Goal: Transaction & Acquisition: Purchase product/service

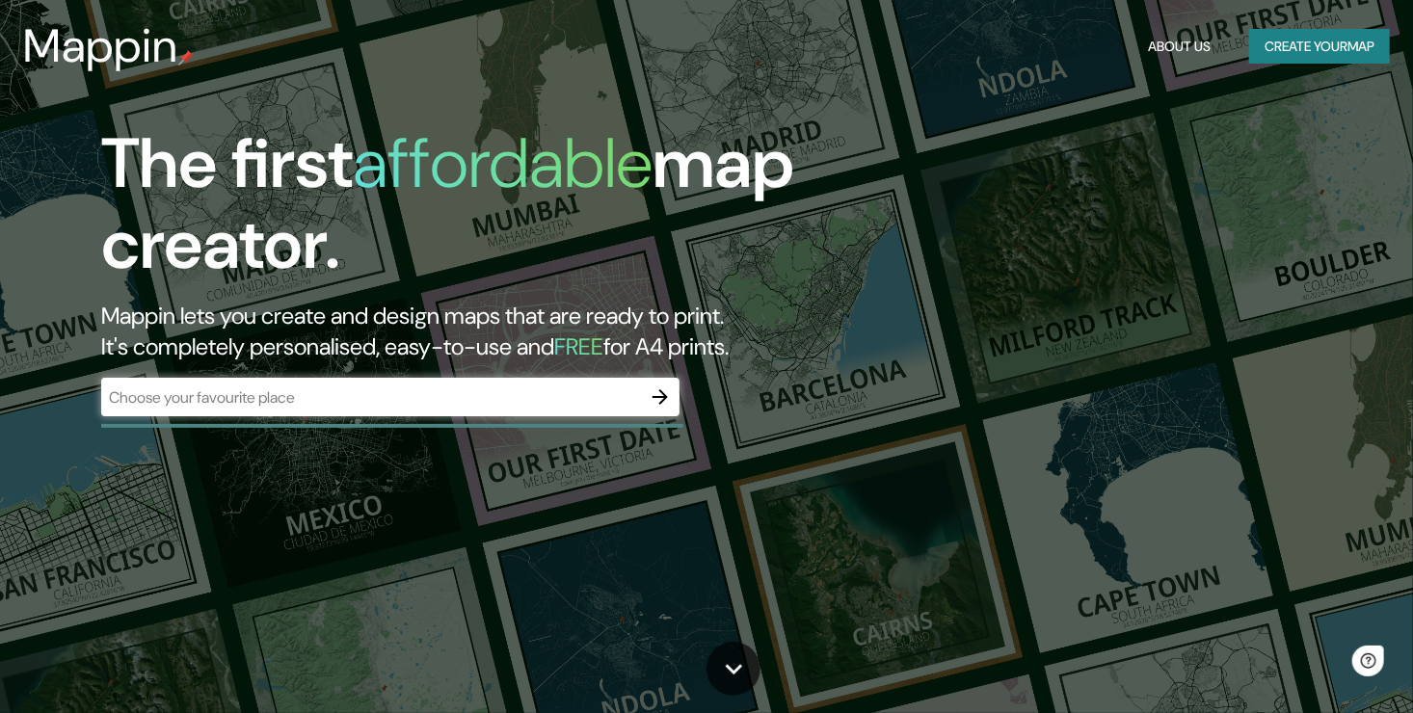
click at [593, 410] on div "​" at bounding box center [390, 397] width 578 height 39
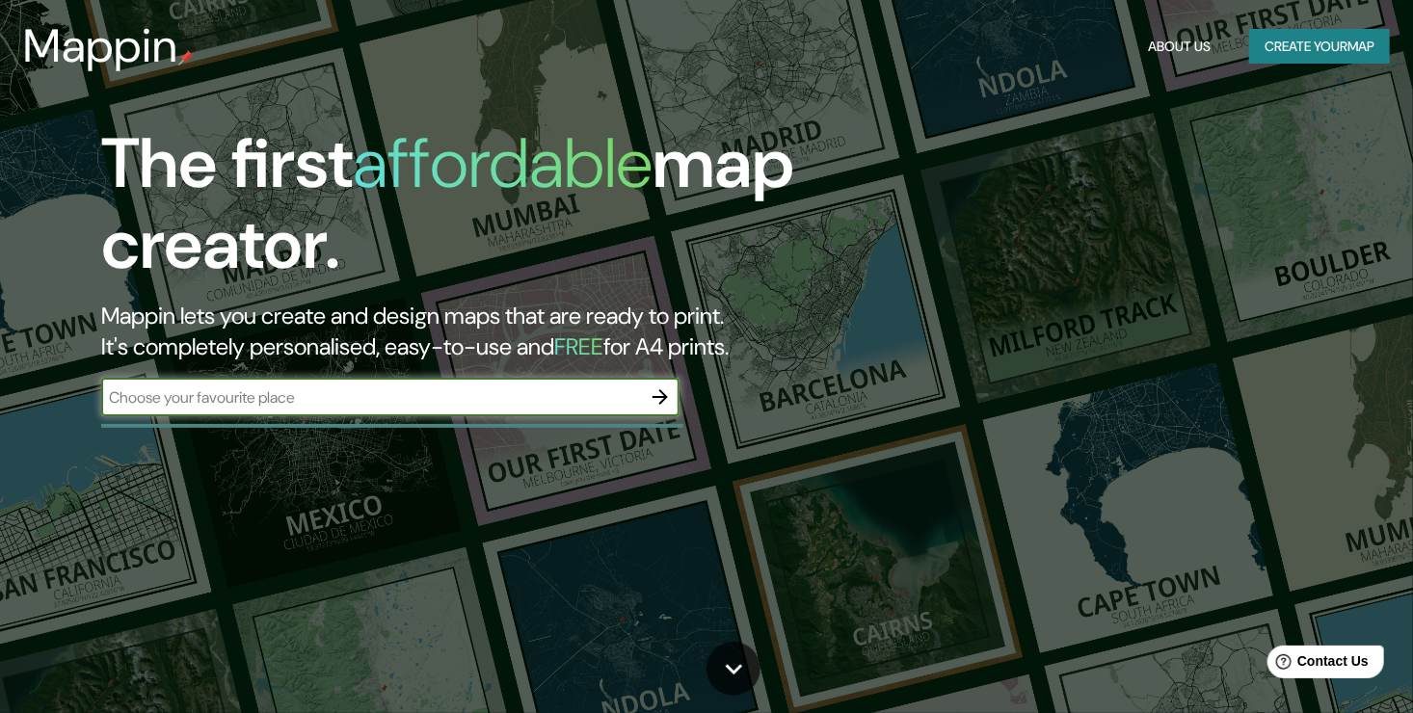
click at [259, 392] on input "text" at bounding box center [371, 398] width 540 height 22
paste input "L"
type input "La madrid, [GEOGRAPHIC_DATA], [GEOGRAPHIC_DATA]"
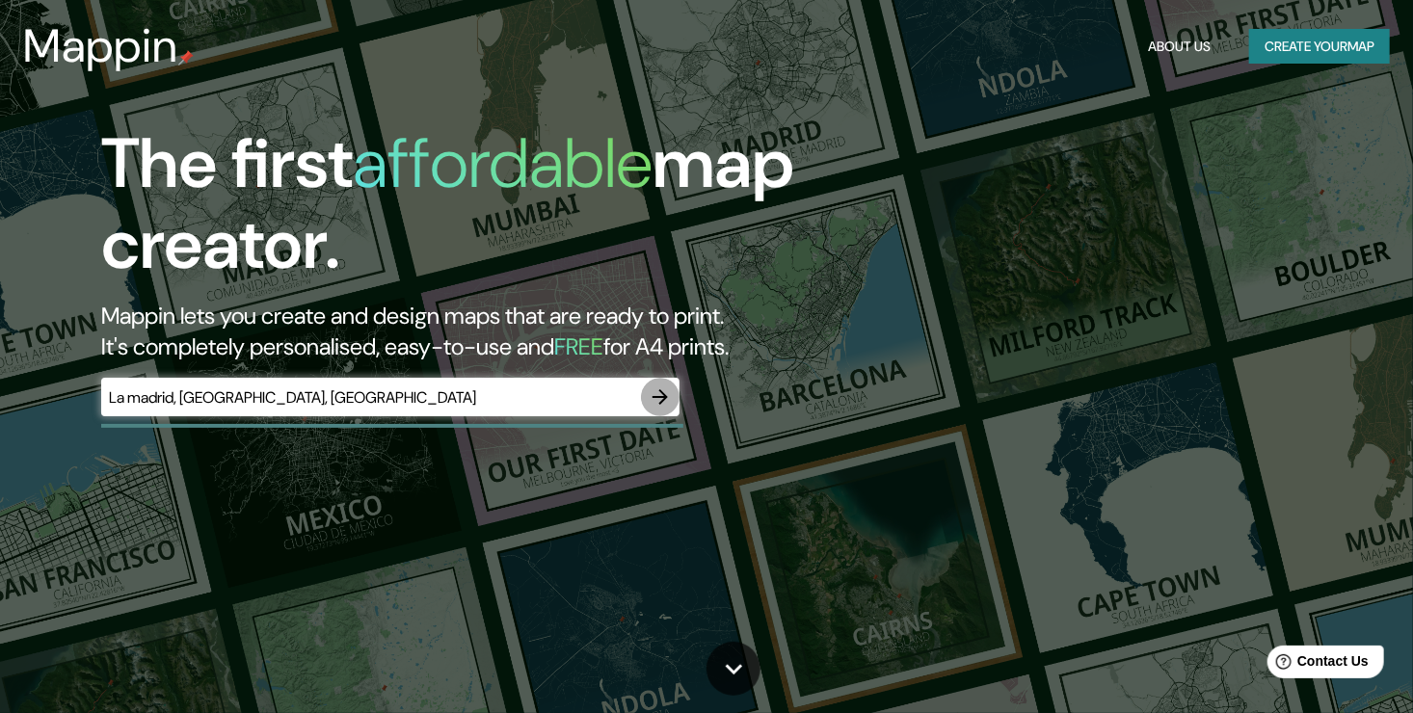
click at [656, 393] on icon "button" at bounding box center [660, 397] width 23 height 23
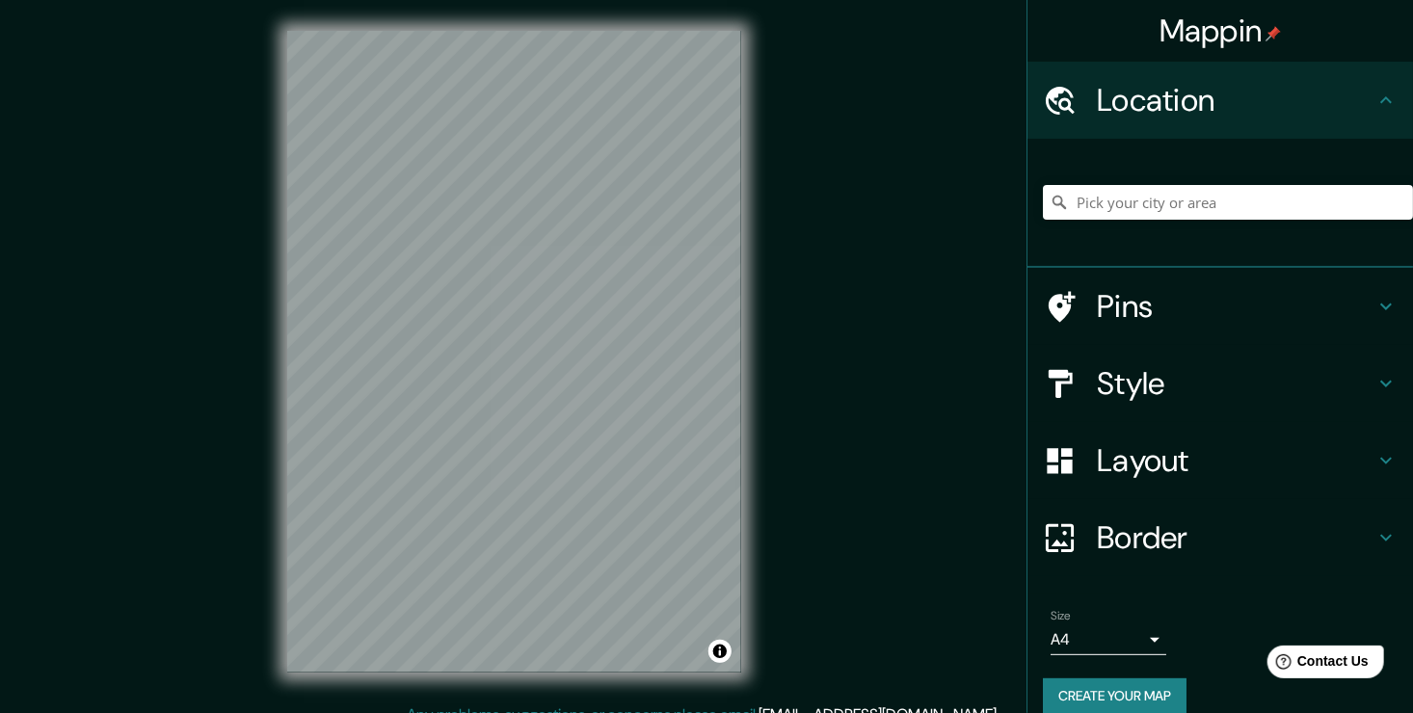
click at [1258, 98] on h4 "Location" at bounding box center [1236, 100] width 278 height 39
click at [1247, 221] on div at bounding box center [1228, 202] width 370 height 96
click at [1235, 212] on input "Pick your city or area" at bounding box center [1228, 202] width 370 height 35
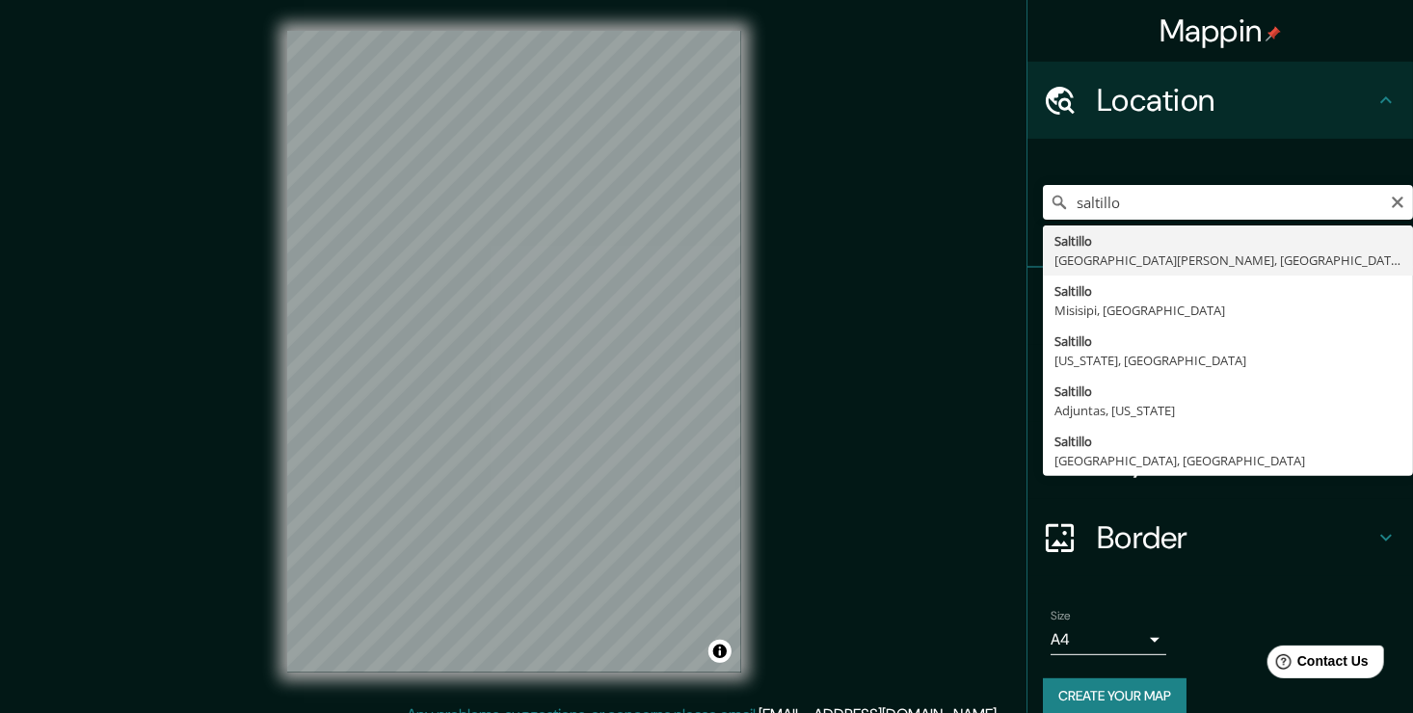
type input "[GEOGRAPHIC_DATA], [GEOGRAPHIC_DATA][PERSON_NAME], [GEOGRAPHIC_DATA]"
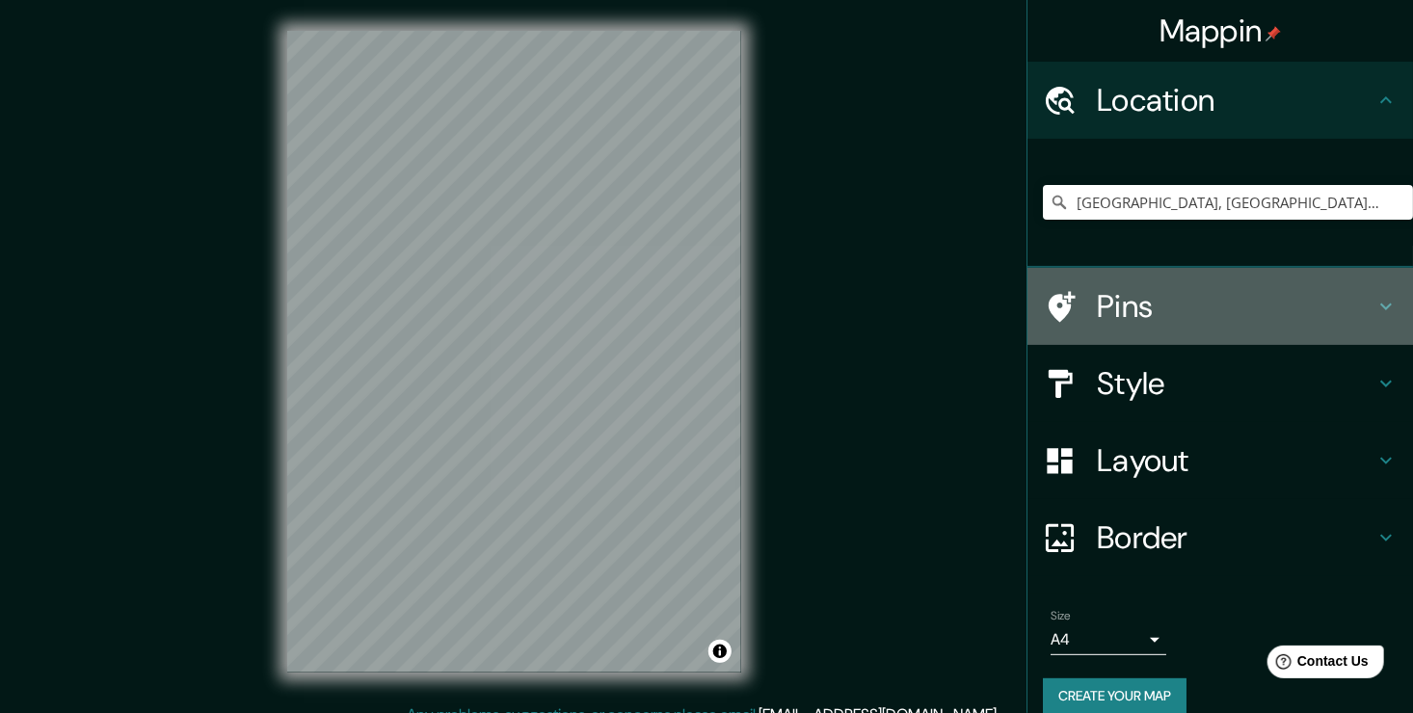
click at [1216, 319] on h4 "Pins" at bounding box center [1236, 306] width 278 height 39
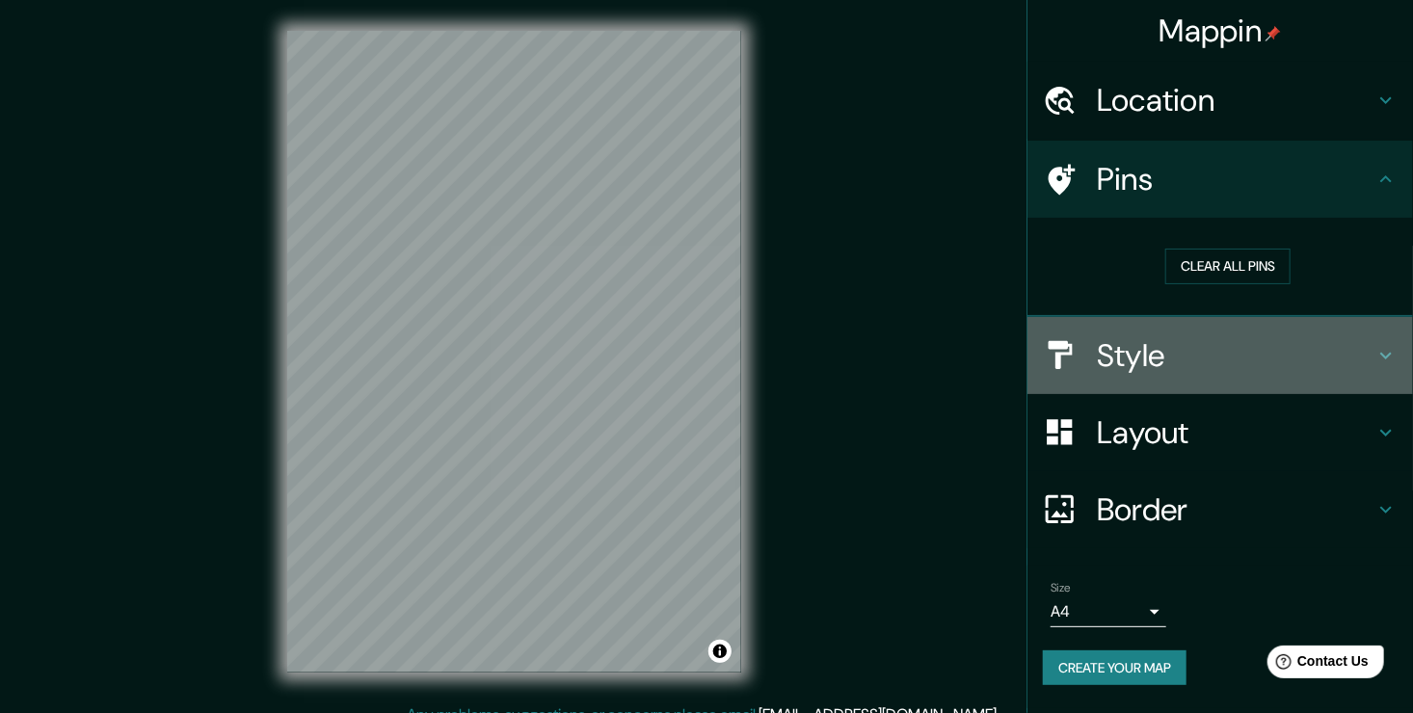
click at [1170, 347] on h4 "Style" at bounding box center [1236, 355] width 278 height 39
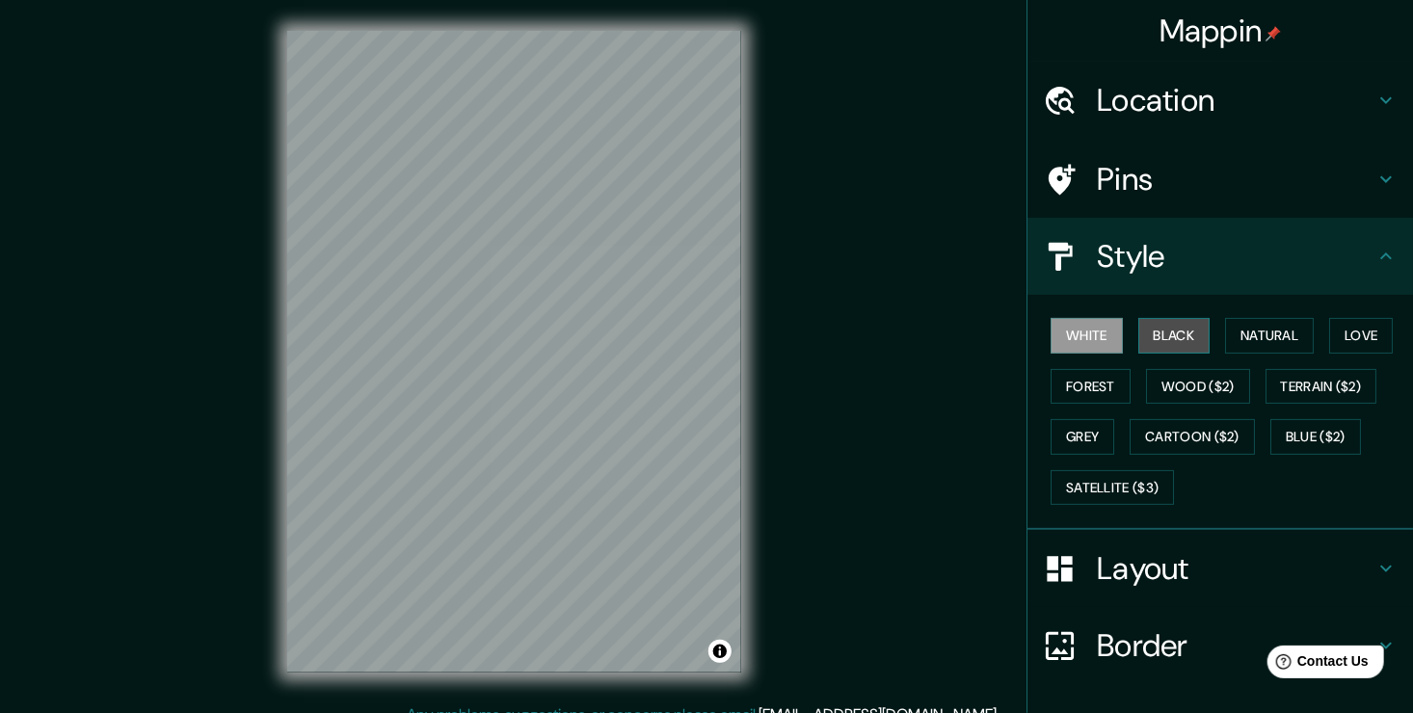
click at [1152, 337] on button "Black" at bounding box center [1175, 336] width 72 height 36
click at [1273, 328] on button "Natural" at bounding box center [1269, 336] width 89 height 36
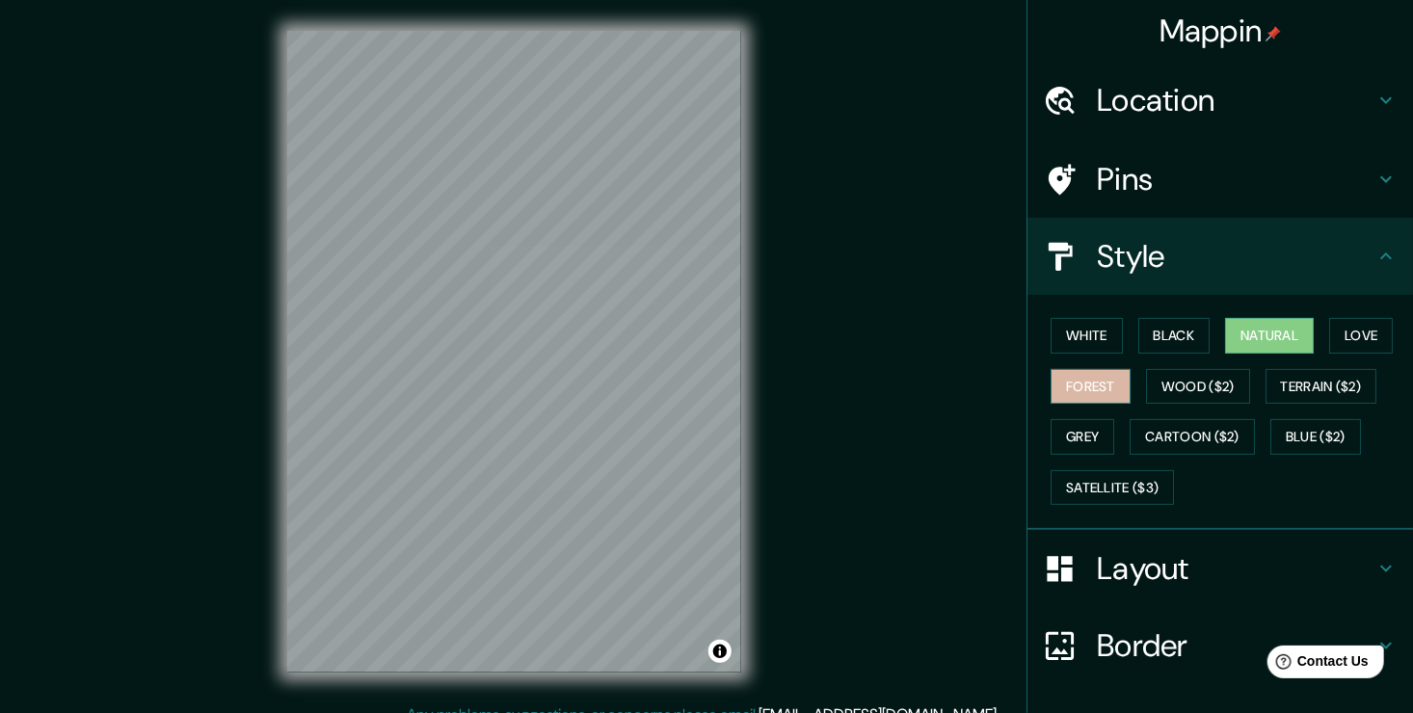
click at [1069, 382] on button "Forest" at bounding box center [1091, 387] width 80 height 36
click at [1073, 428] on button "Grey" at bounding box center [1083, 437] width 64 height 36
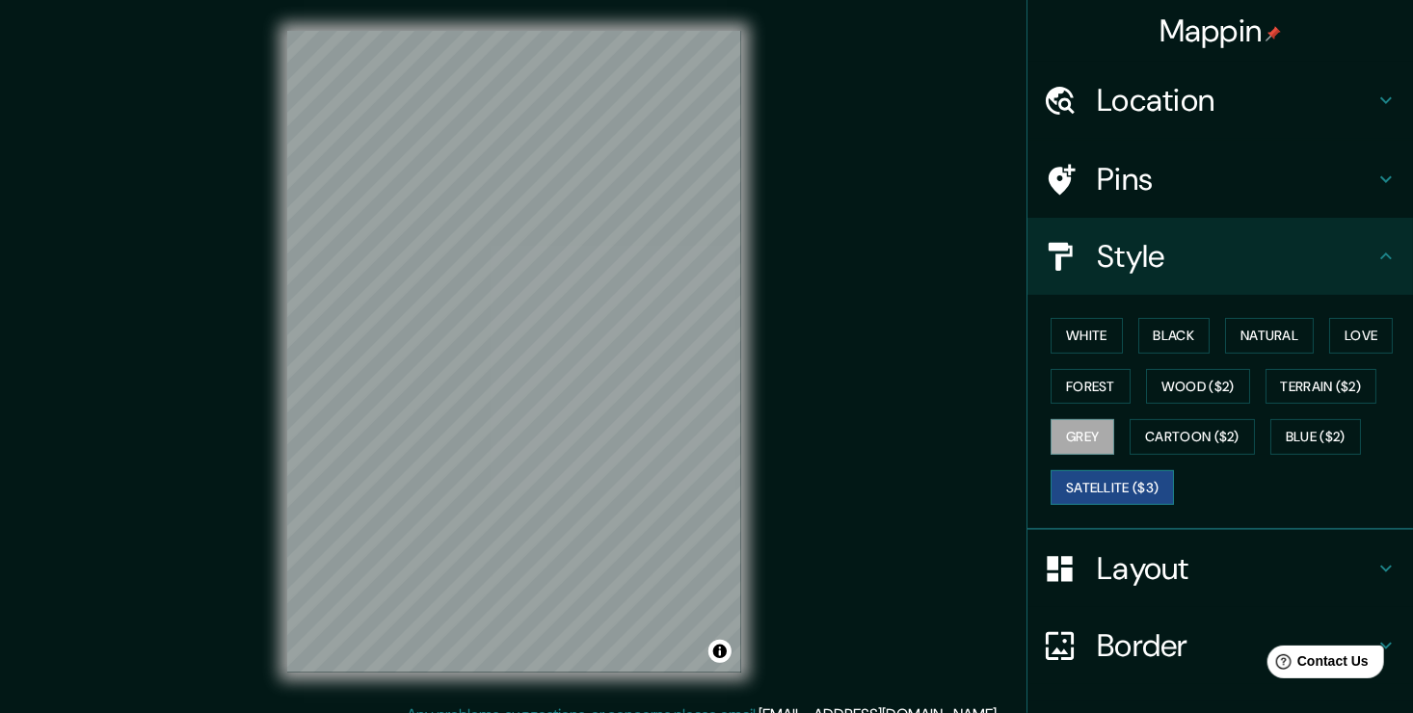
click at [1070, 482] on button "Satellite ($3)" at bounding box center [1112, 489] width 123 height 36
click at [1146, 390] on button "Wood ($2)" at bounding box center [1198, 387] width 104 height 36
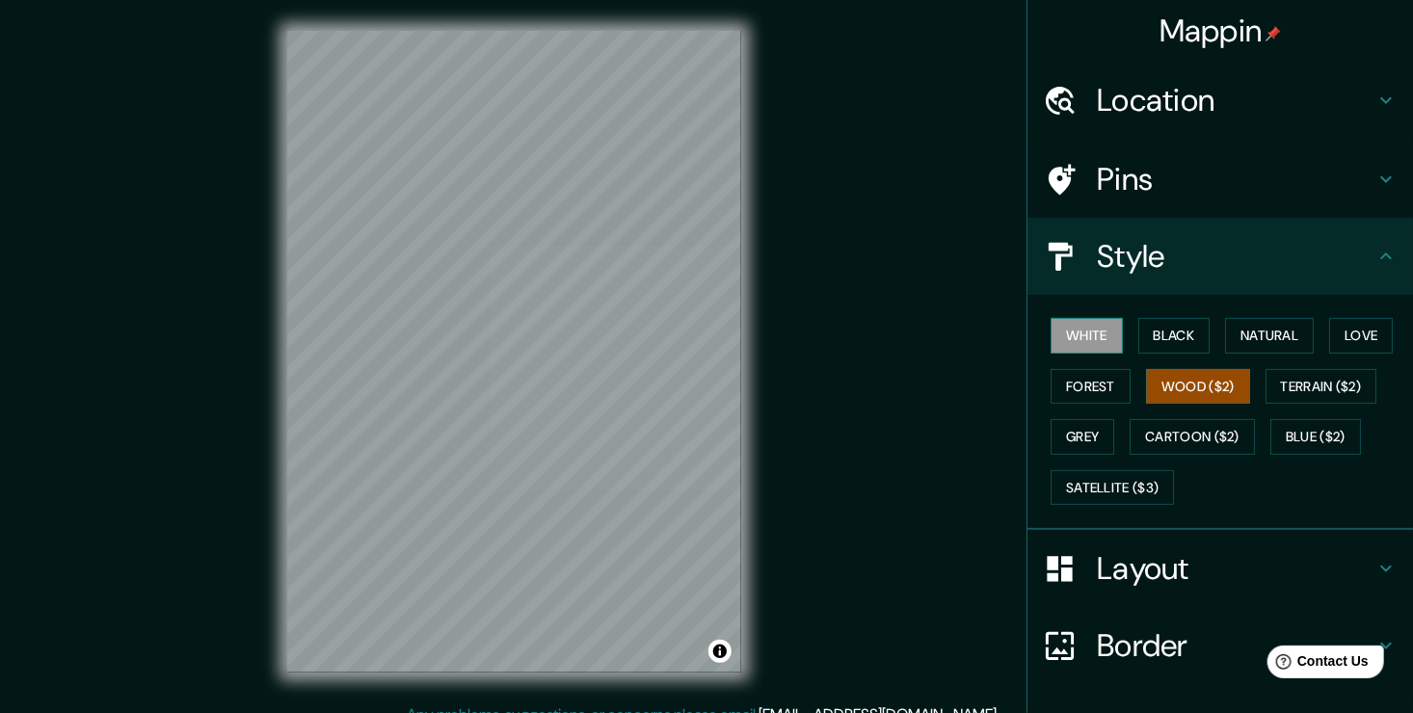
click at [1051, 348] on button "White" at bounding box center [1087, 336] width 72 height 36
click at [1156, 331] on button "Black" at bounding box center [1175, 336] width 72 height 36
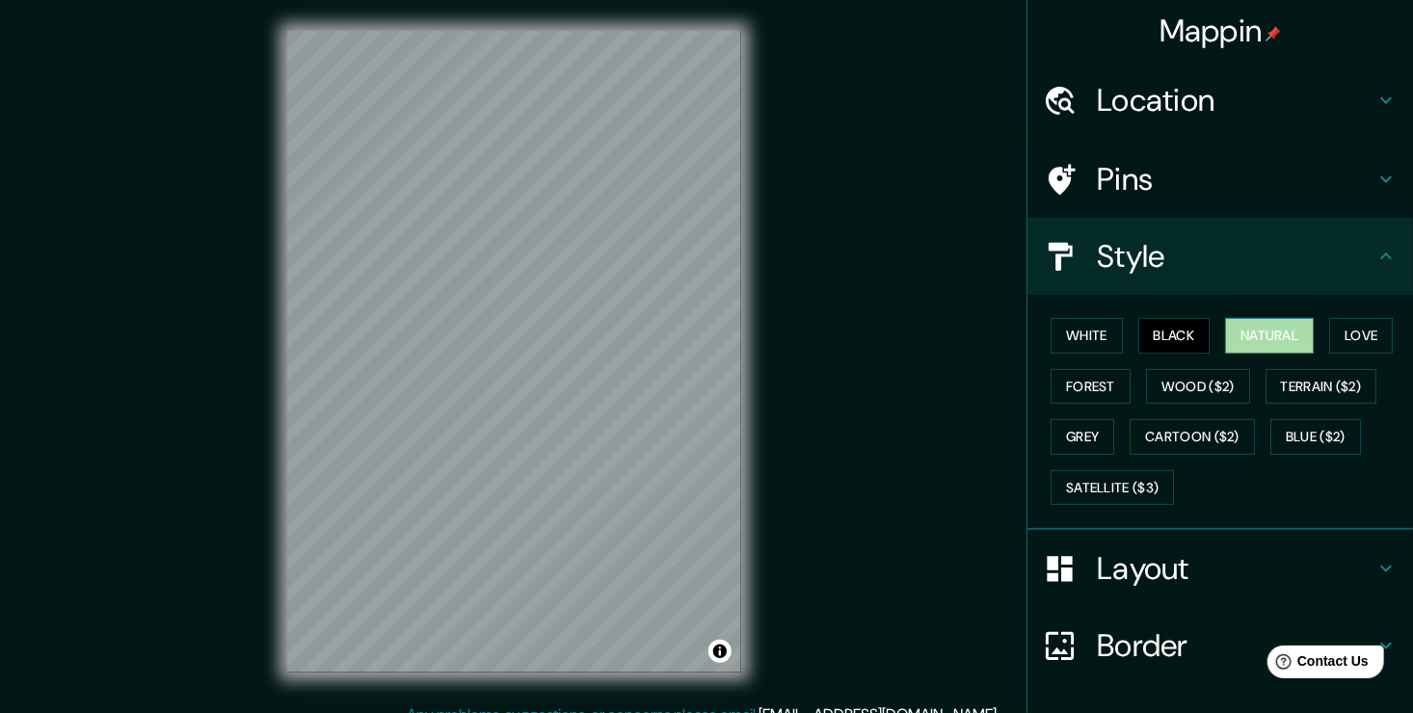
click at [1255, 337] on button "Natural" at bounding box center [1269, 336] width 89 height 36
click at [1337, 344] on button "Love" at bounding box center [1362, 336] width 64 height 36
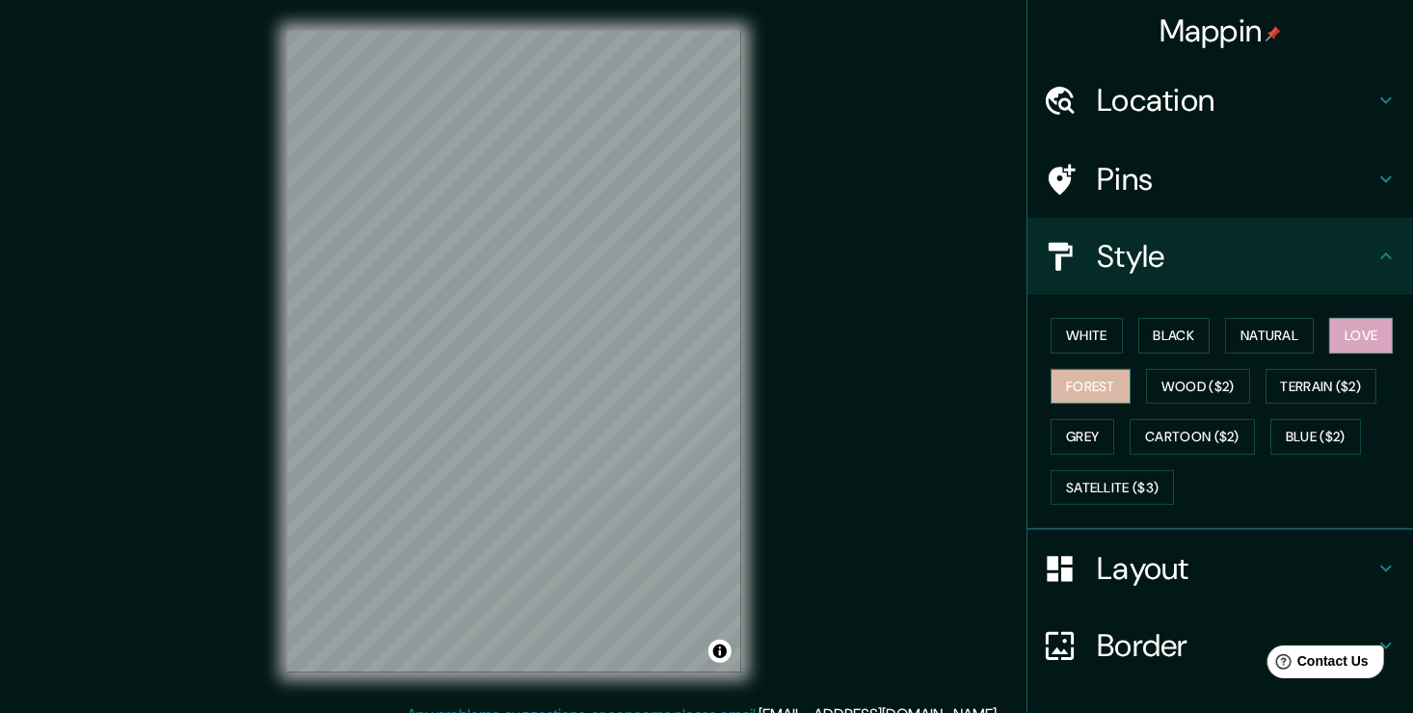
click at [1066, 386] on button "Forest" at bounding box center [1091, 387] width 80 height 36
click at [1283, 383] on button "Terrain ($2)" at bounding box center [1322, 387] width 112 height 36
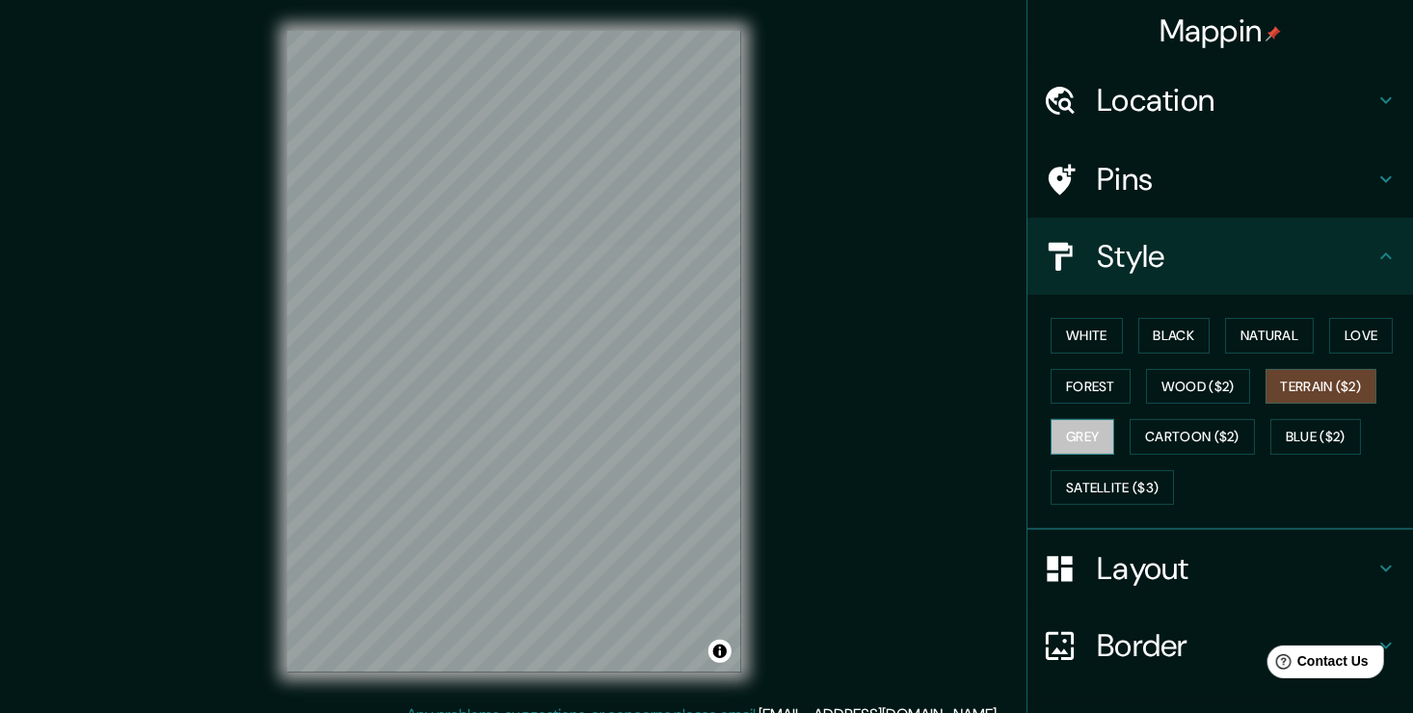
click at [1084, 435] on button "Grey" at bounding box center [1083, 437] width 64 height 36
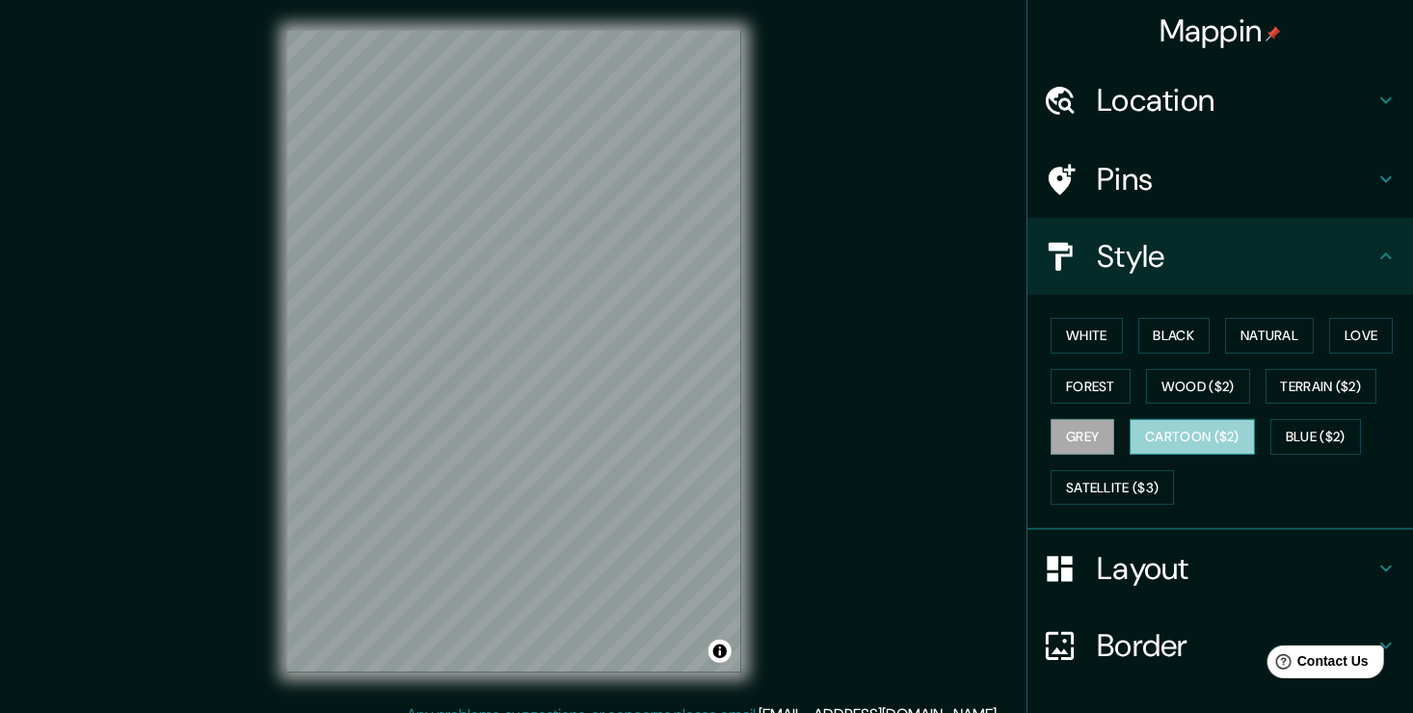
click at [1168, 424] on button "Cartoon ($2)" at bounding box center [1192, 437] width 125 height 36
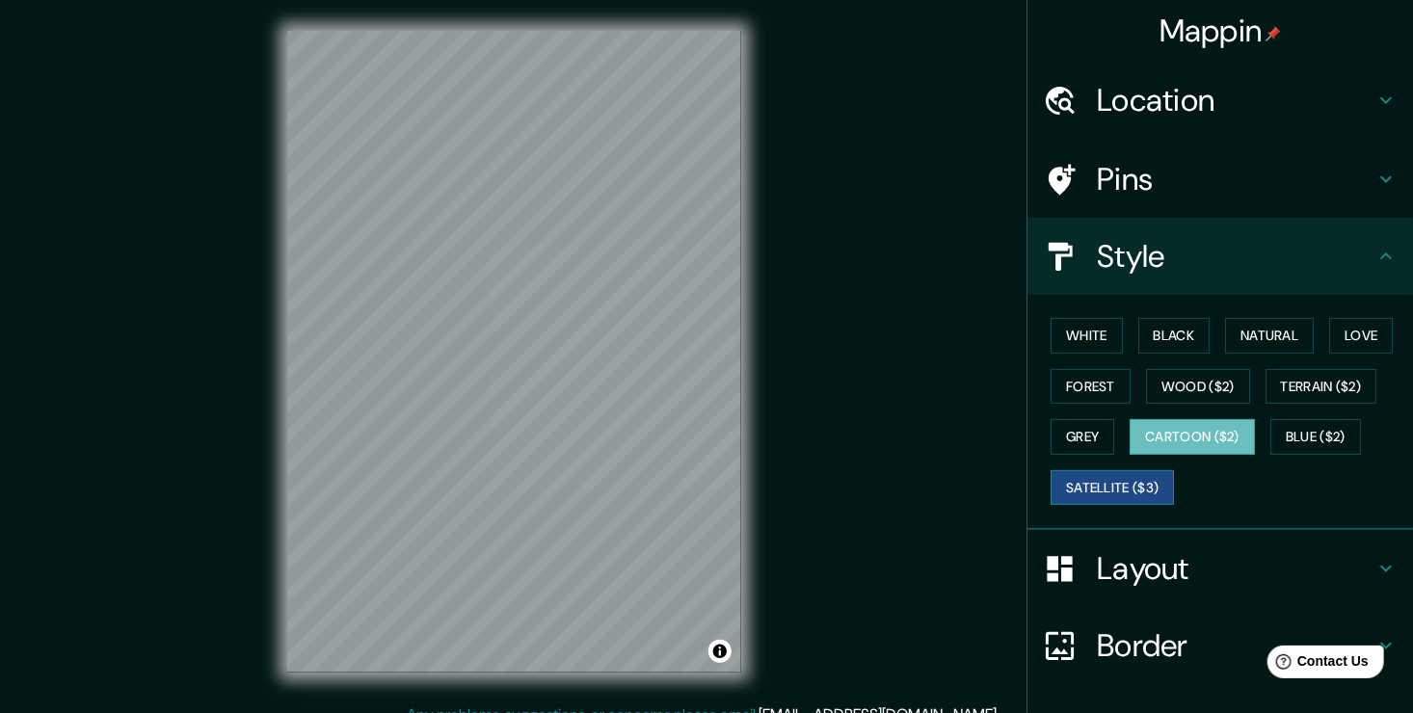
click at [1123, 486] on button "Satellite ($3)" at bounding box center [1112, 489] width 123 height 36
